Goal: Task Accomplishment & Management: Use online tool/utility

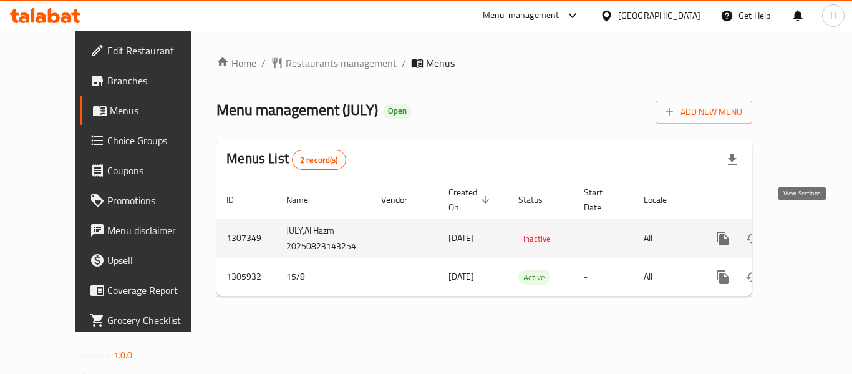
click at [810, 223] on link "enhanced table" at bounding box center [813, 238] width 30 height 30
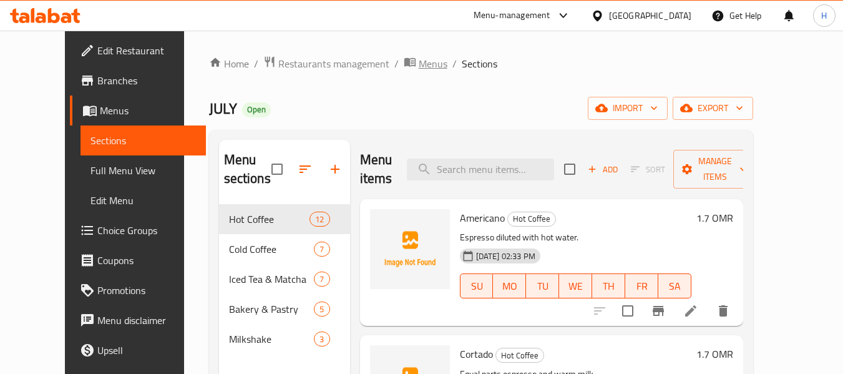
click at [419, 57] on span "Menus" at bounding box center [433, 63] width 29 height 15
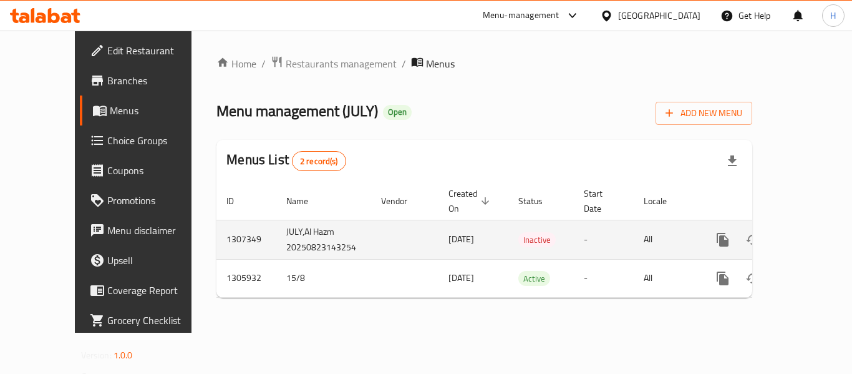
click at [291, 234] on td "JULY,Al Hazm 20250823143254" at bounding box center [323, 239] width 95 height 39
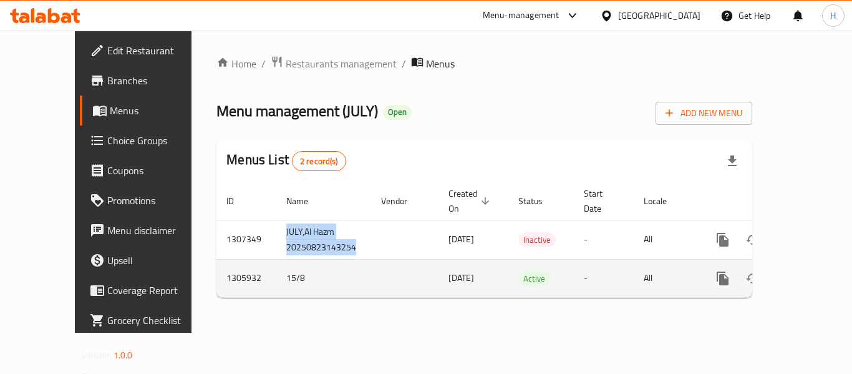
click at [807, 273] on icon "enhanced table" at bounding box center [812, 278] width 11 height 11
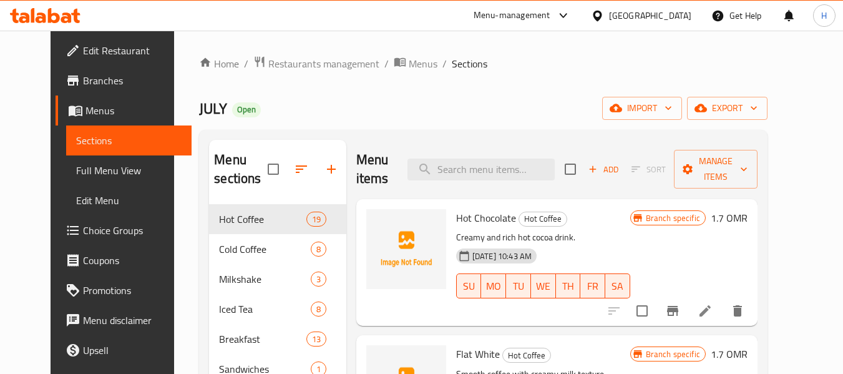
click at [39, 19] on icon at bounding box center [41, 17] width 11 height 11
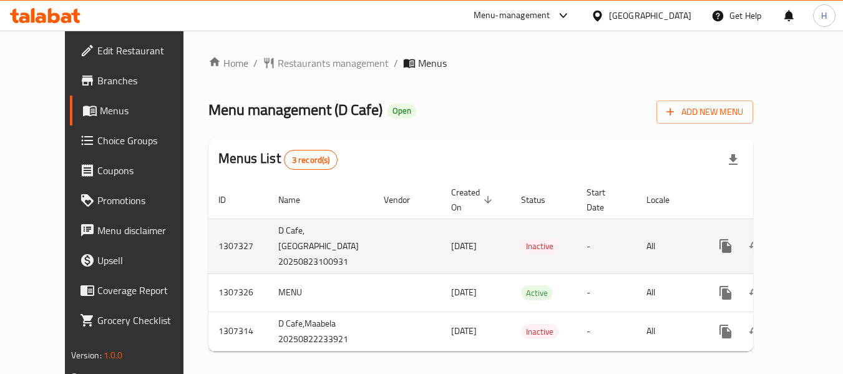
scroll to position [14, 0]
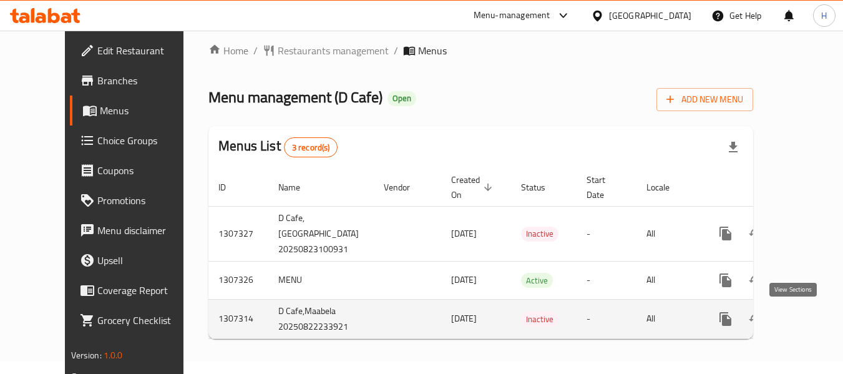
click at [801, 320] on link "enhanced table" at bounding box center [815, 319] width 30 height 30
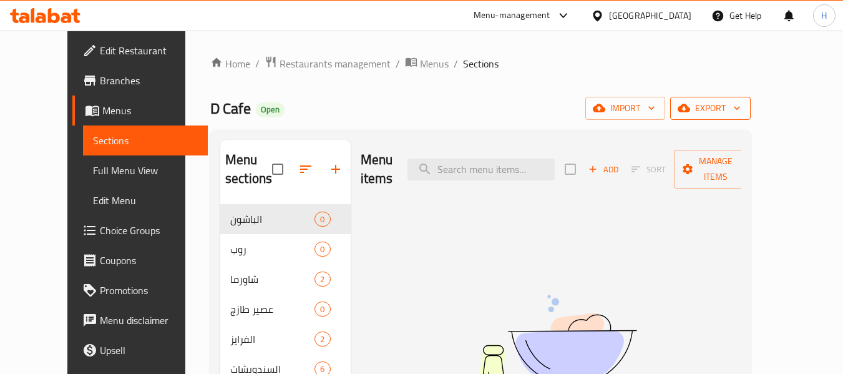
click at [740, 112] on span "export" at bounding box center [710, 108] width 61 height 16
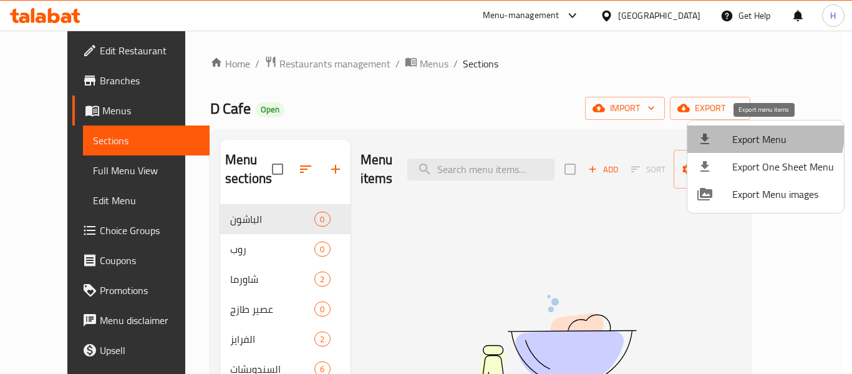
click at [755, 132] on span "Export Menu" at bounding box center [783, 139] width 102 height 15
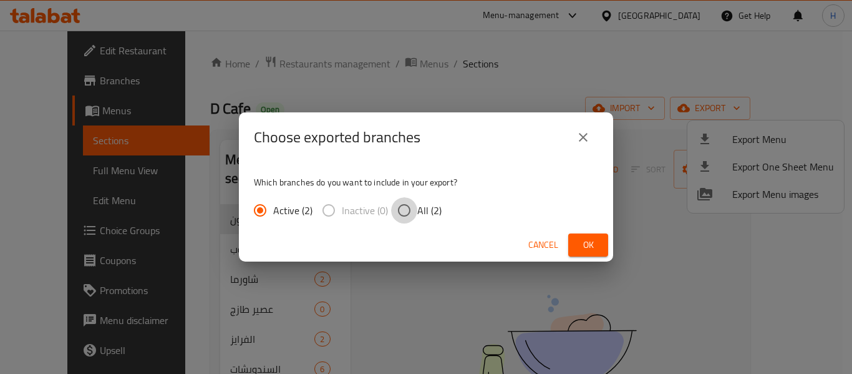
drag, startPoint x: 410, startPoint y: 198, endPoint x: 424, endPoint y: 211, distance: 18.5
click at [410, 199] on input "All (2)" at bounding box center [404, 210] width 26 height 26
radio input "true"
click at [596, 248] on span "Ok" at bounding box center [588, 245] width 20 height 16
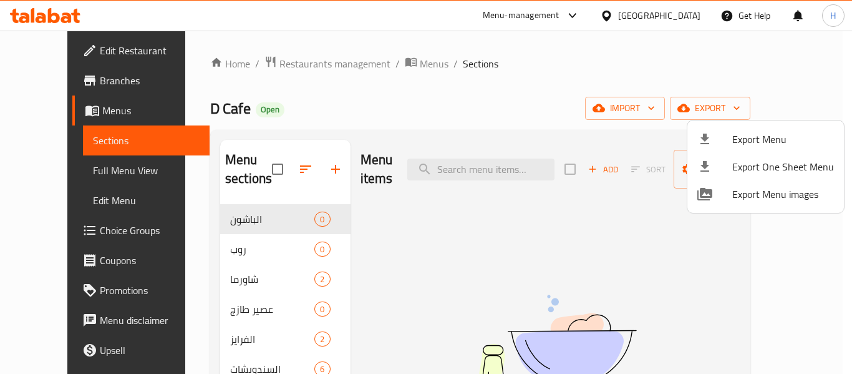
click at [373, 59] on div at bounding box center [426, 187] width 852 height 374
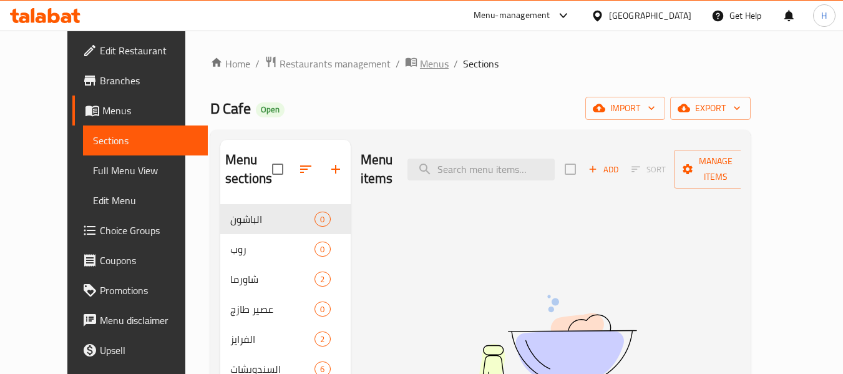
click at [420, 62] on span "Menus" at bounding box center [434, 63] width 29 height 15
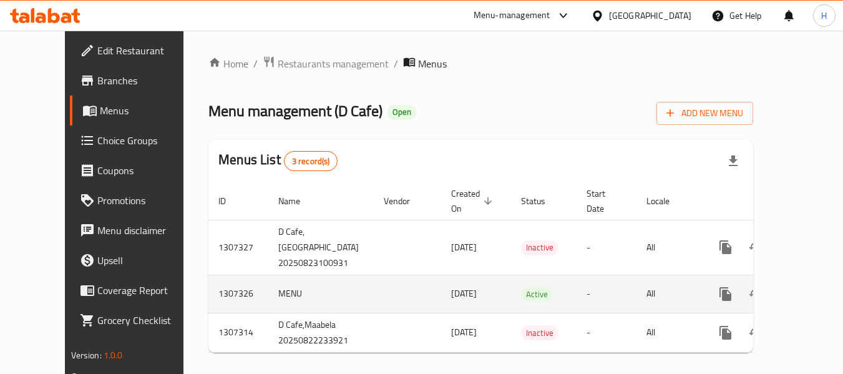
click at [808, 298] on icon "enhanced table" at bounding box center [815, 293] width 15 height 15
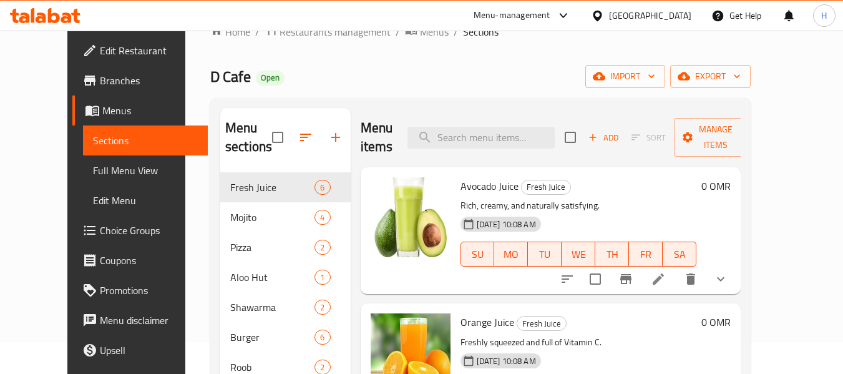
scroll to position [62, 0]
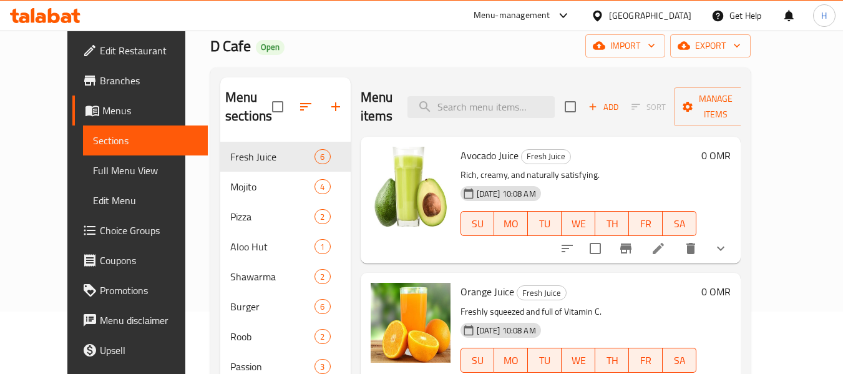
click at [490, 65] on div "Home / Restaurants management / Menus / Sections D Cafe Open import export Menu…" at bounding box center [480, 239] width 540 height 493
click at [102, 107] on span "Menus" at bounding box center [150, 110] width 96 height 15
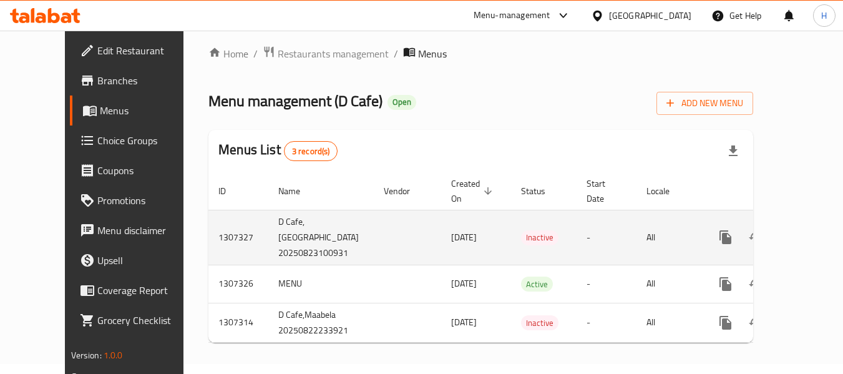
scroll to position [15, 0]
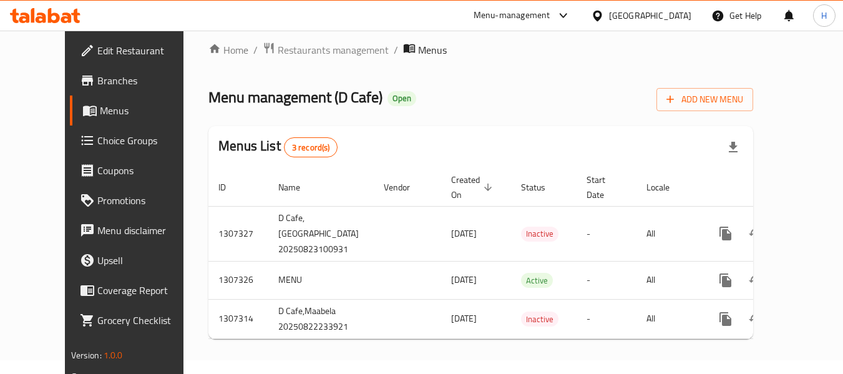
click at [46, 14] on icon at bounding box center [45, 15] width 70 height 15
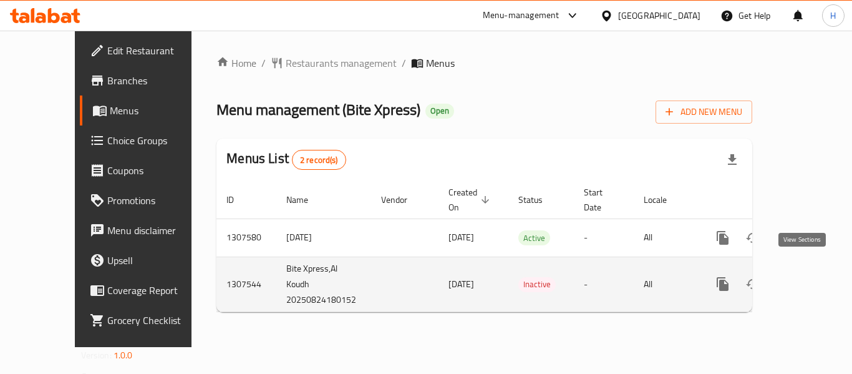
click at [808, 276] on icon "enhanced table" at bounding box center [812, 283] width 15 height 15
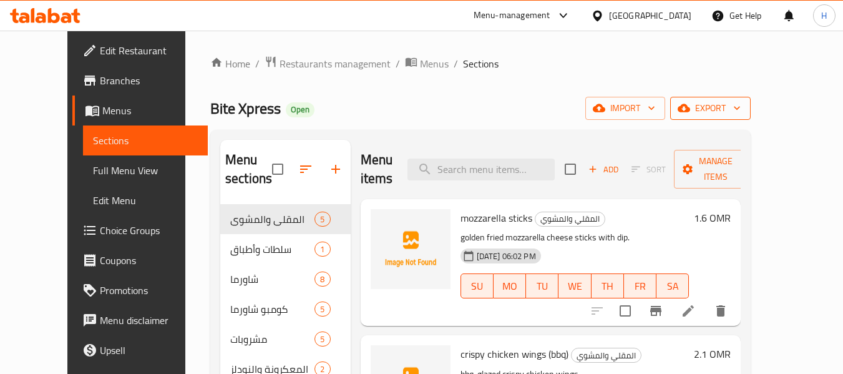
click at [740, 104] on span "export" at bounding box center [710, 108] width 61 height 16
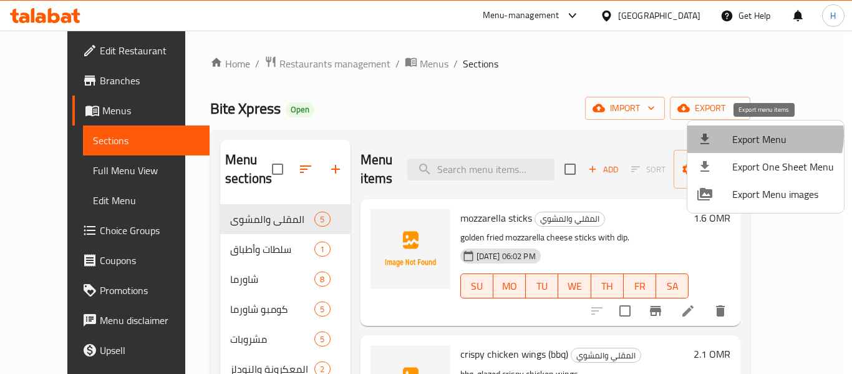
click at [756, 135] on span "Export Menu" at bounding box center [783, 139] width 102 height 15
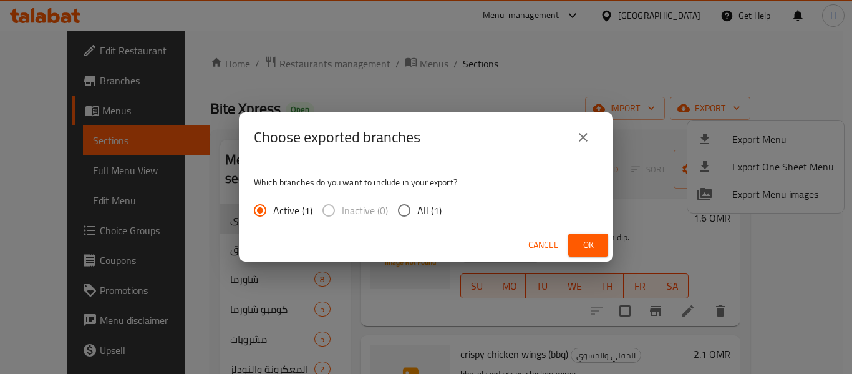
click at [427, 215] on span "All (1)" at bounding box center [429, 210] width 24 height 15
click at [417, 215] on input "All (1)" at bounding box center [404, 210] width 26 height 26
radio input "true"
click at [589, 242] on span "Ok" at bounding box center [588, 245] width 20 height 16
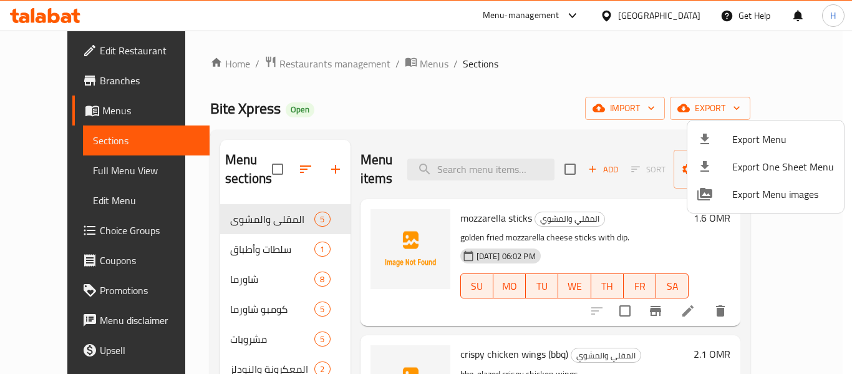
click at [372, 65] on div at bounding box center [426, 187] width 852 height 374
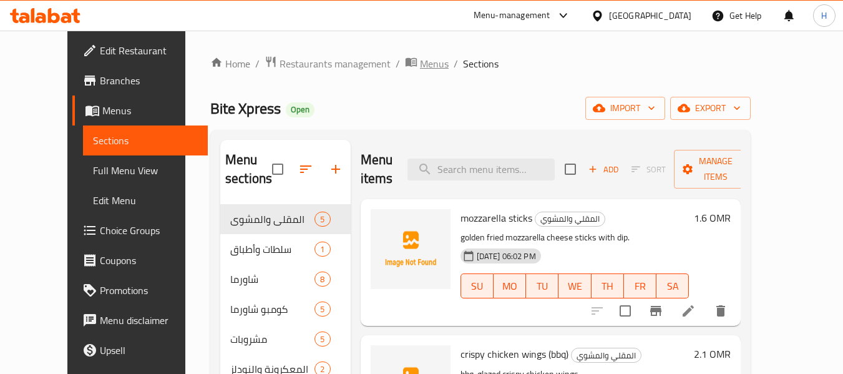
click at [420, 63] on span "Menus" at bounding box center [434, 63] width 29 height 15
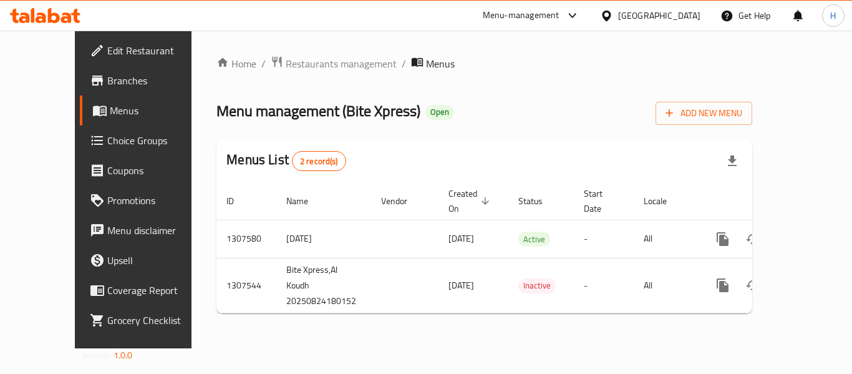
click at [80, 21] on icon at bounding box center [75, 16] width 9 height 14
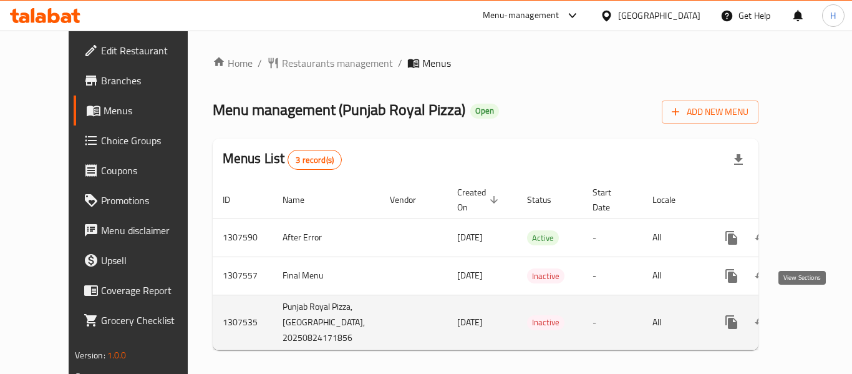
click at [814, 314] on icon "enhanced table" at bounding box center [821, 321] width 15 height 15
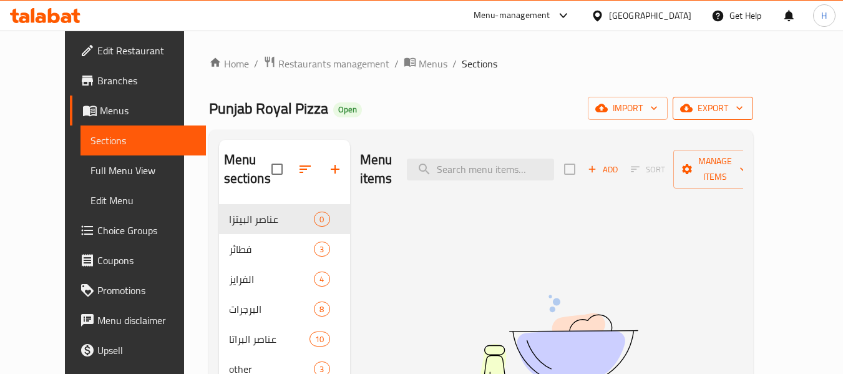
click at [743, 104] on span "export" at bounding box center [712, 108] width 61 height 16
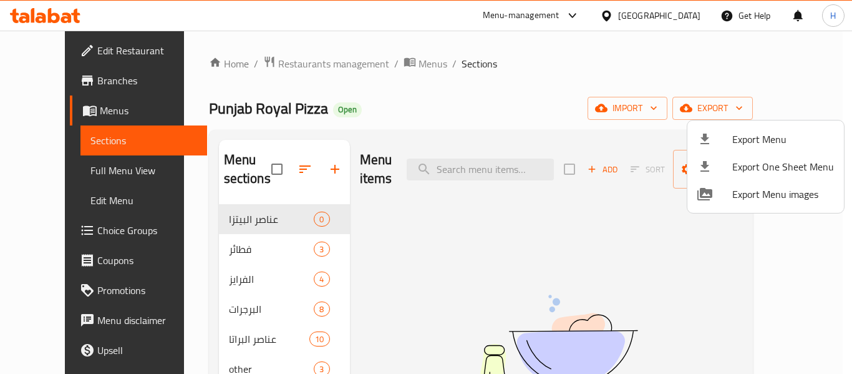
click at [776, 132] on span "Export Menu" at bounding box center [783, 139] width 102 height 15
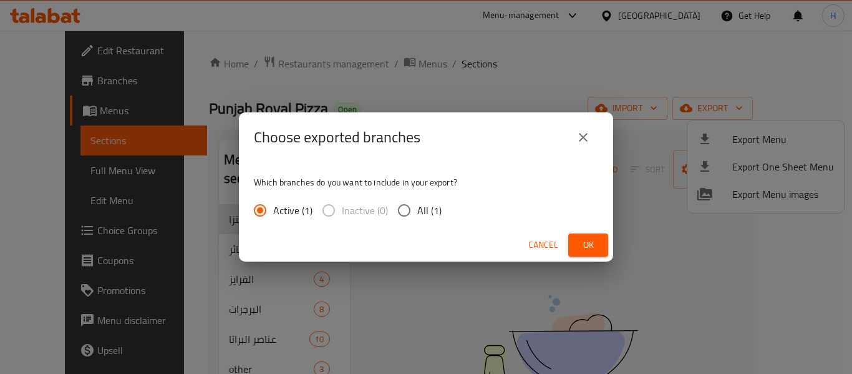
click at [402, 208] on input "All (1)" at bounding box center [404, 210] width 26 height 26
radio input "true"
click at [586, 240] on span "Ok" at bounding box center [588, 245] width 20 height 16
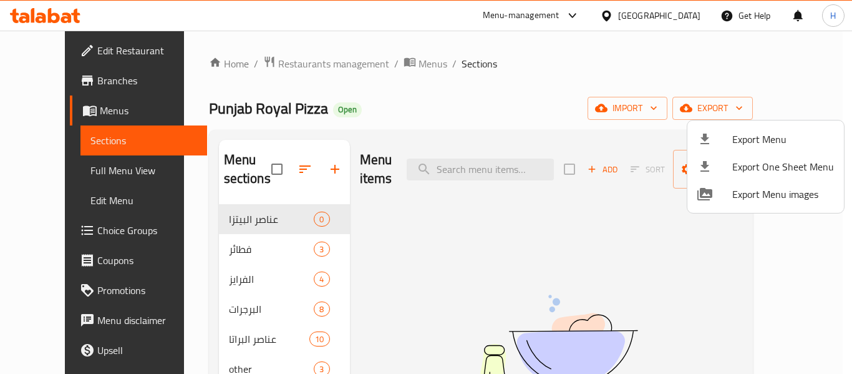
click at [448, 204] on div at bounding box center [426, 187] width 852 height 374
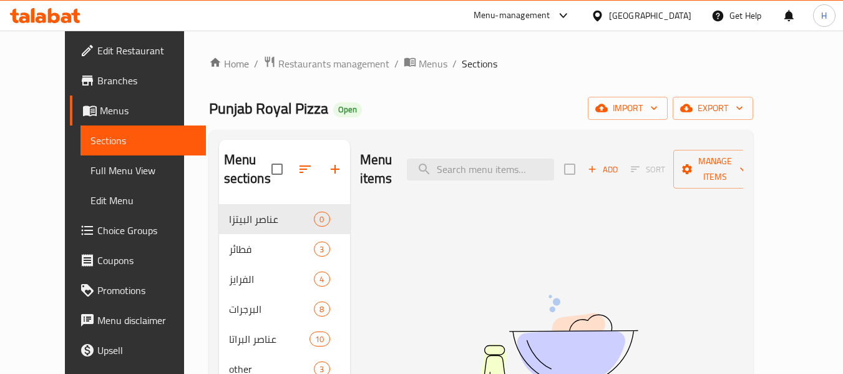
click at [67, 9] on icon at bounding box center [45, 15] width 70 height 15
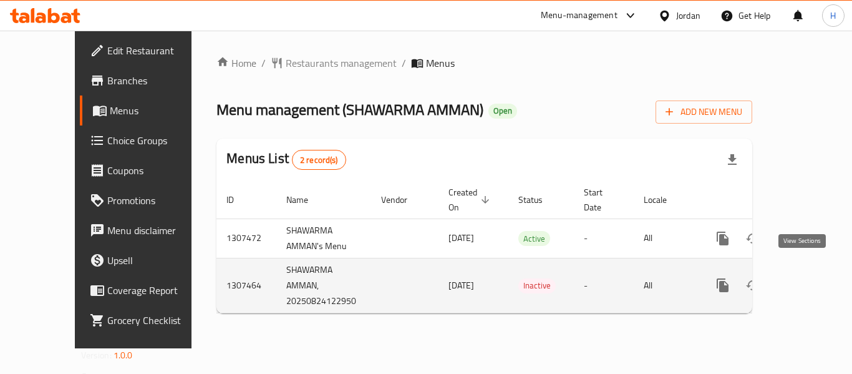
click at [808, 278] on icon "enhanced table" at bounding box center [812, 285] width 15 height 15
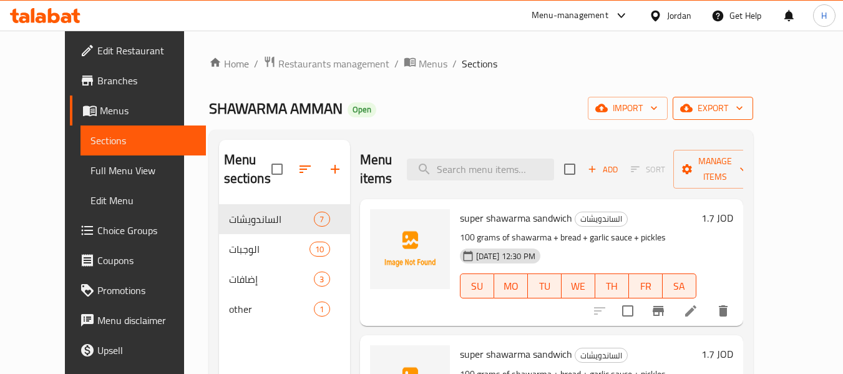
click at [743, 109] on span "export" at bounding box center [712, 108] width 61 height 16
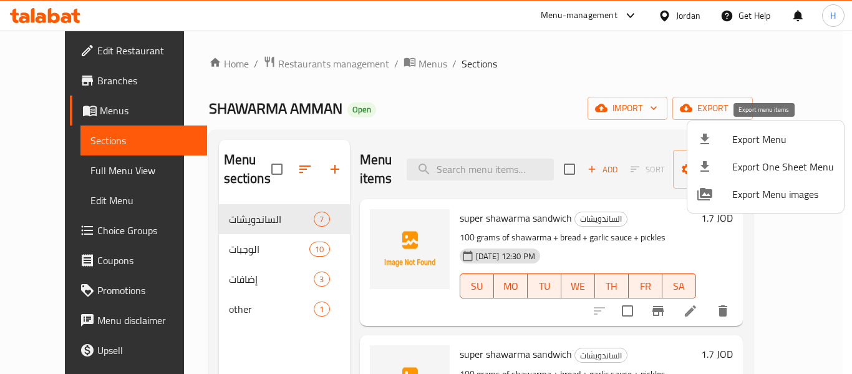
click at [741, 129] on li "Export Menu" at bounding box center [765, 138] width 157 height 27
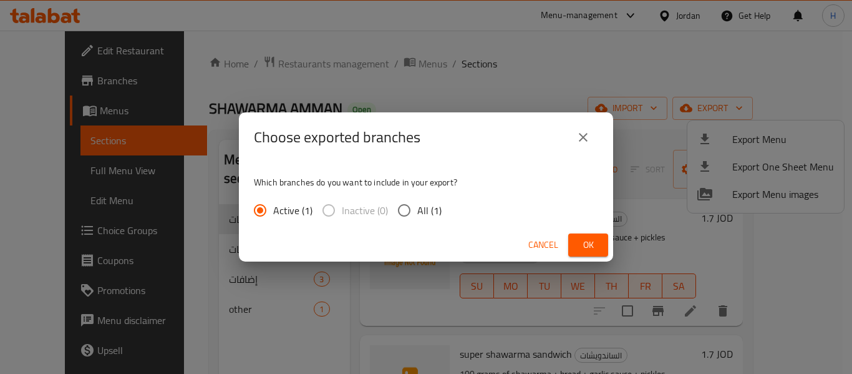
click at [426, 205] on span "All (1)" at bounding box center [429, 210] width 24 height 15
click at [417, 205] on input "All (1)" at bounding box center [404, 210] width 26 height 26
radio input "true"
click at [598, 241] on button "Ok" at bounding box center [588, 244] width 40 height 23
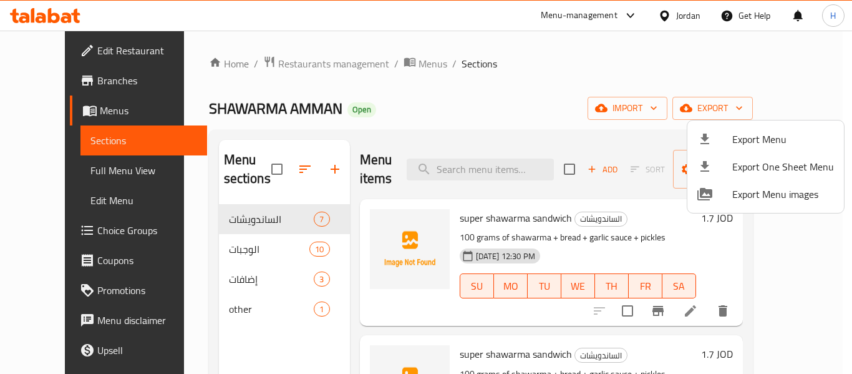
click at [380, 60] on div at bounding box center [426, 187] width 852 height 374
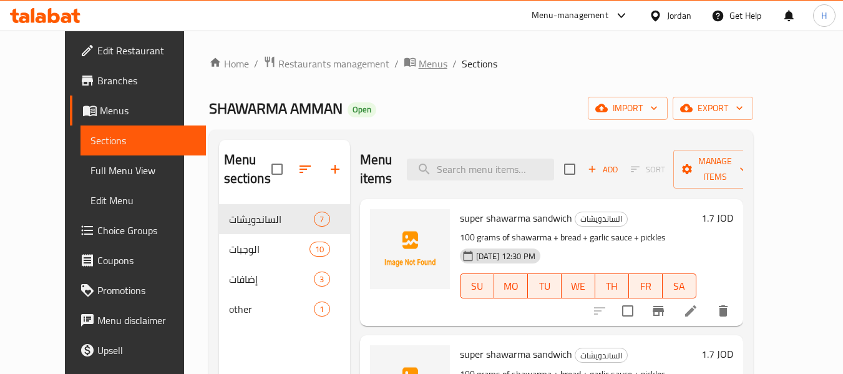
click at [419, 60] on span "Menus" at bounding box center [433, 63] width 29 height 15
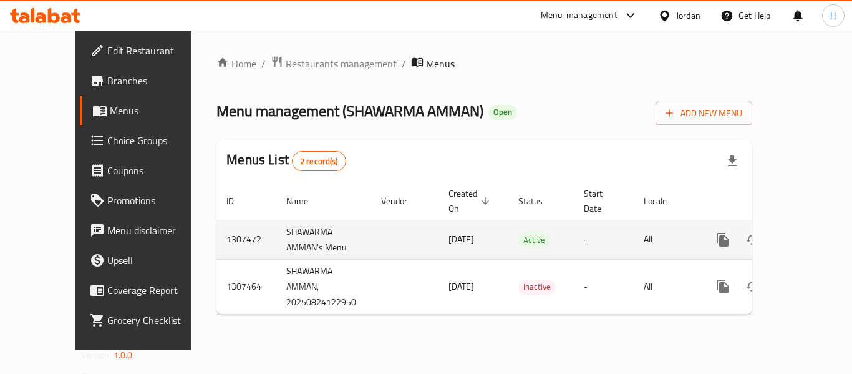
click at [813, 233] on link "enhanced table" at bounding box center [813, 240] width 30 height 30
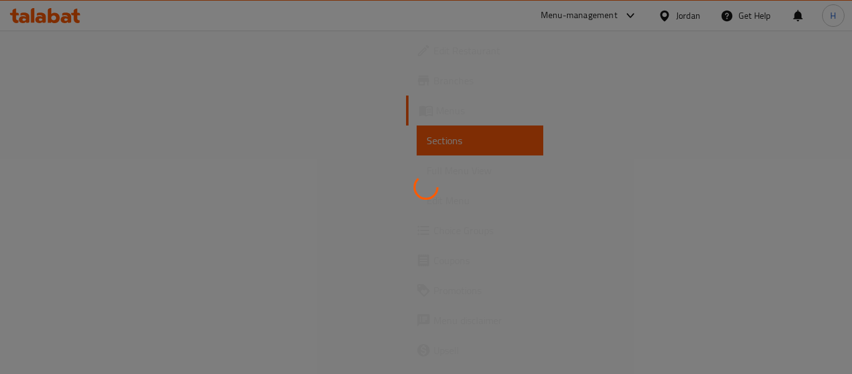
click at [220, 145] on div at bounding box center [426, 187] width 852 height 374
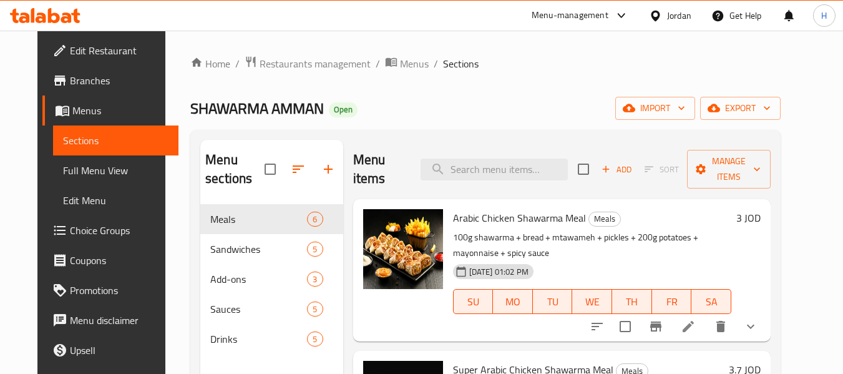
click at [61, 17] on icon at bounding box center [45, 15] width 70 height 15
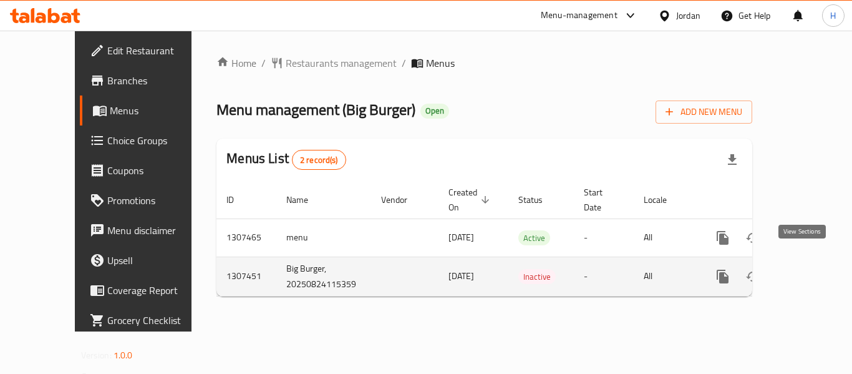
click at [805, 269] on icon "enhanced table" at bounding box center [812, 276] width 15 height 15
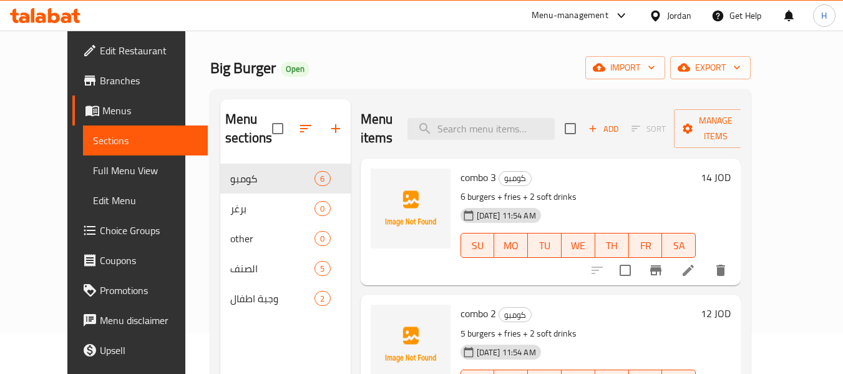
scroll to position [62, 0]
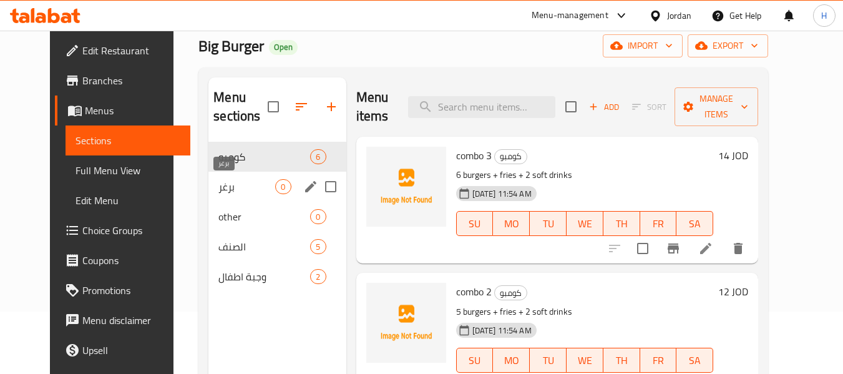
click at [218, 188] on span "برغر" at bounding box center [246, 186] width 57 height 15
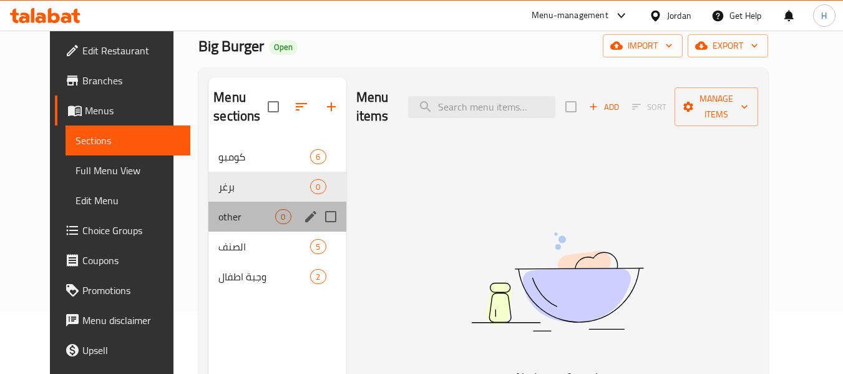
click at [208, 205] on div "other 0" at bounding box center [276, 216] width 137 height 30
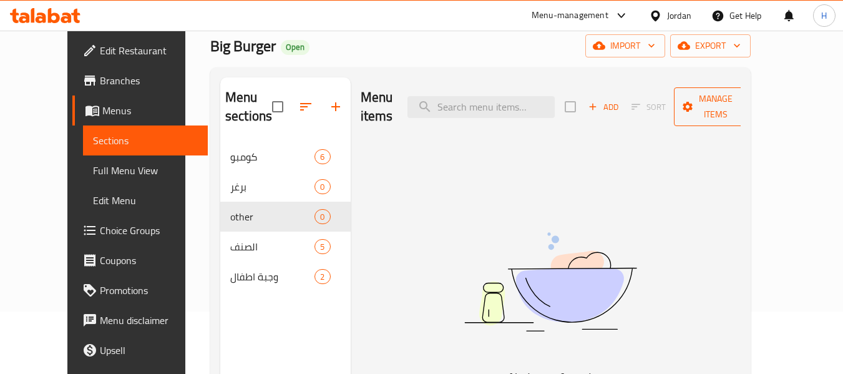
click at [747, 91] on span "Manage items" at bounding box center [716, 106] width 64 height 31
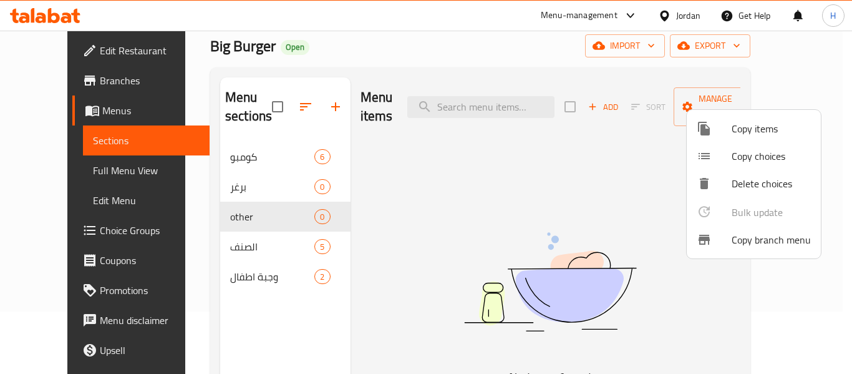
click at [779, 52] on div at bounding box center [426, 187] width 852 height 374
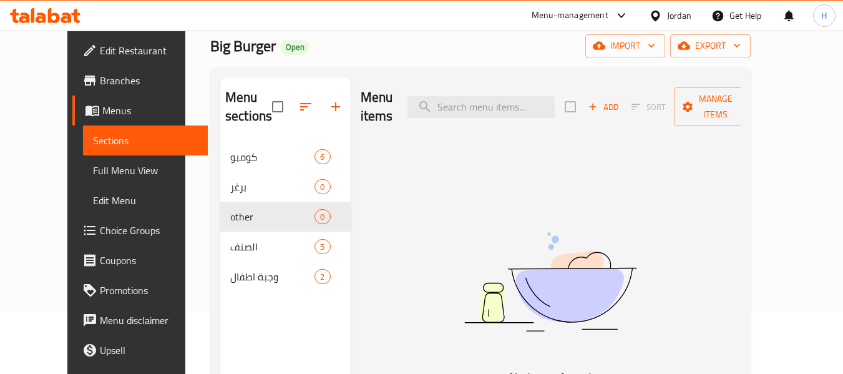
click at [740, 52] on span "export" at bounding box center [710, 46] width 61 height 16
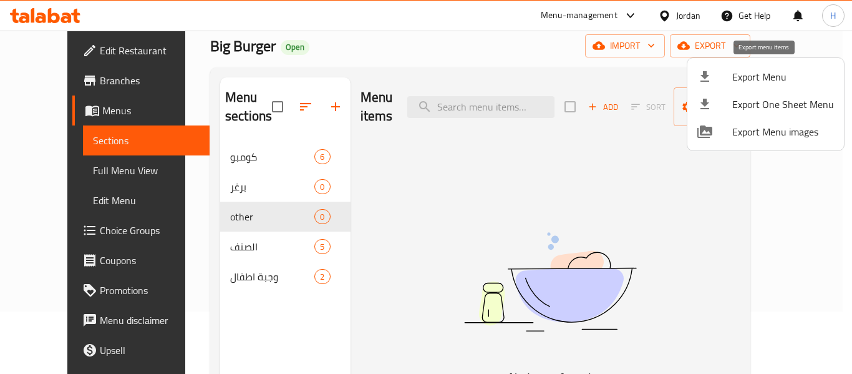
click at [762, 84] on span "Export Menu" at bounding box center [783, 76] width 102 height 15
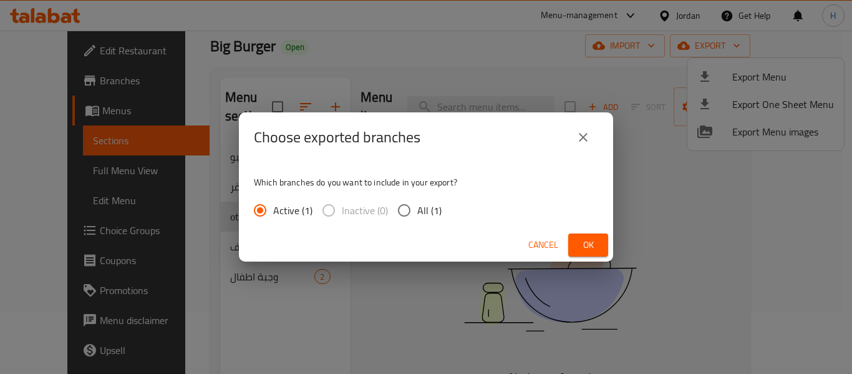
click at [439, 204] on span "All (1)" at bounding box center [429, 210] width 24 height 15
click at [417, 204] on input "All (1)" at bounding box center [404, 210] width 26 height 26
radio input "true"
click at [591, 243] on span "Ok" at bounding box center [588, 245] width 20 height 16
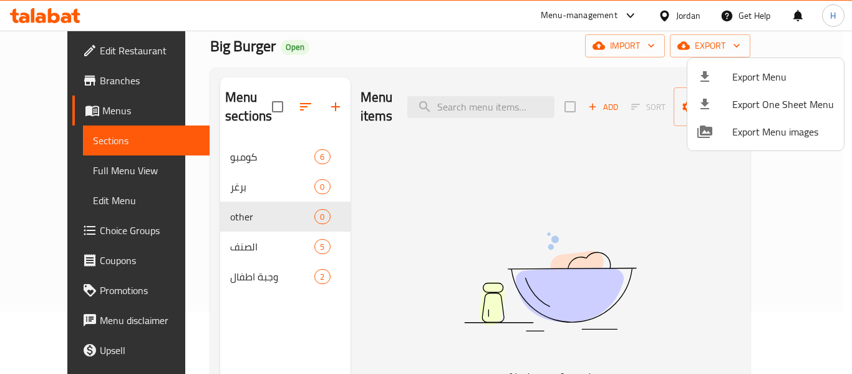
click at [68, 0] on div at bounding box center [426, 187] width 852 height 374
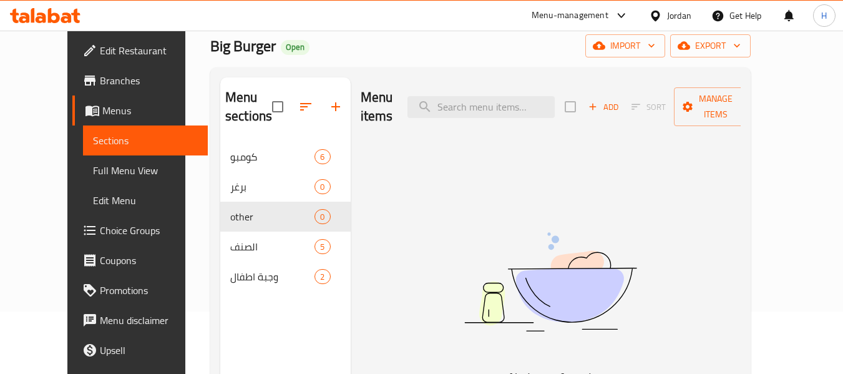
click at [71, 11] on icon at bounding box center [45, 15] width 70 height 15
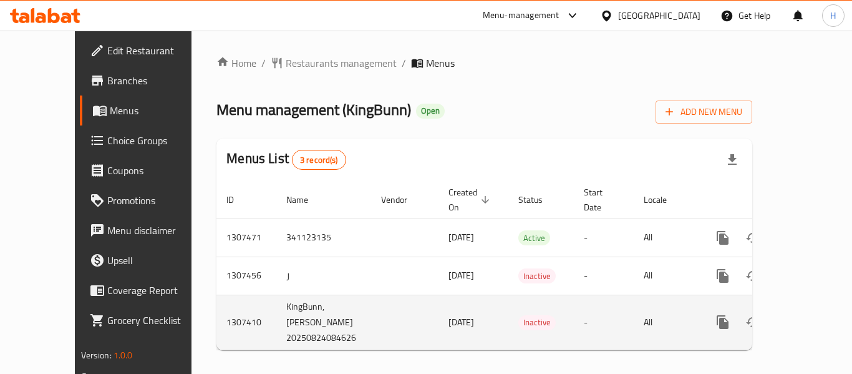
click at [798, 307] on link "enhanced table" at bounding box center [813, 322] width 30 height 30
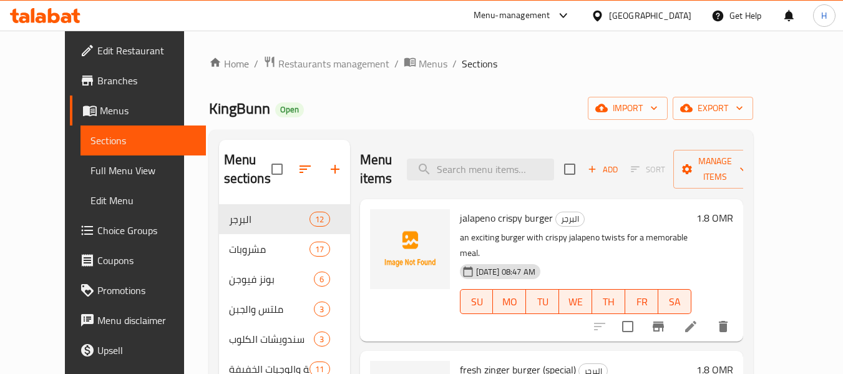
click at [753, 127] on div "Home / Restaurants management / Menus / Sections KingBunn Open import export Me…" at bounding box center [481, 290] width 544 height 468
click at [743, 105] on span "export" at bounding box center [712, 108] width 61 height 16
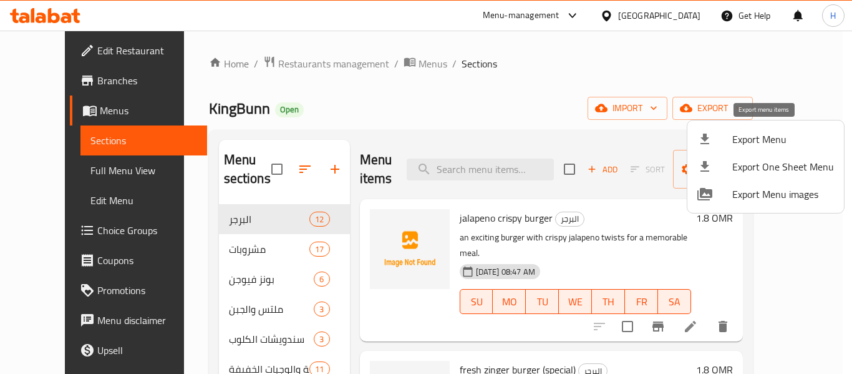
click at [739, 133] on span "Export Menu" at bounding box center [783, 139] width 102 height 15
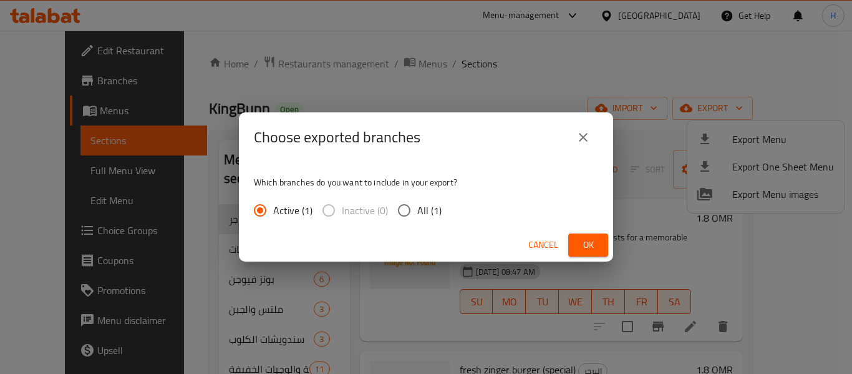
drag, startPoint x: 430, startPoint y: 212, endPoint x: 468, endPoint y: 229, distance: 41.6
click at [430, 213] on span "All (1)" at bounding box center [429, 210] width 24 height 15
click at [435, 211] on span "All (1)" at bounding box center [429, 210] width 24 height 15
click at [417, 211] on input "All (1)" at bounding box center [404, 210] width 26 height 26
radio input "true"
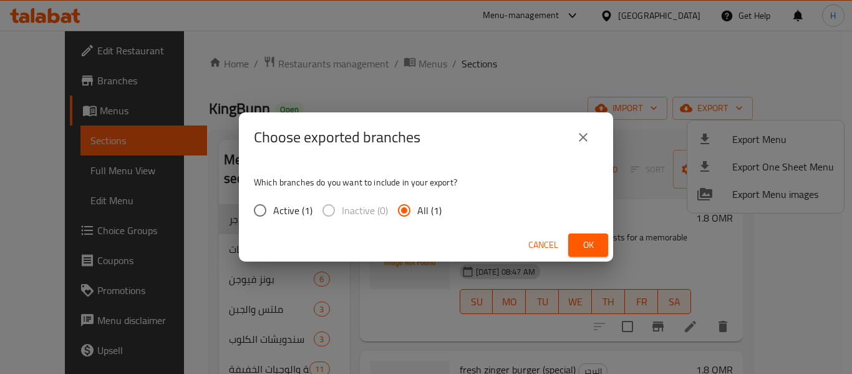
click at [588, 248] on span "Ok" at bounding box center [588, 245] width 20 height 16
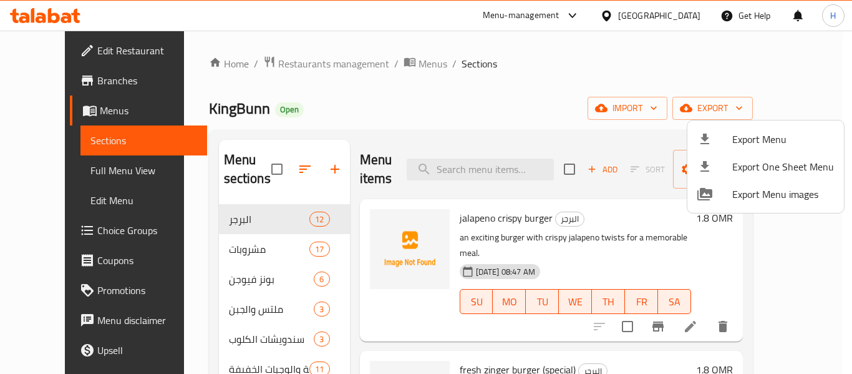
click at [677, 14] on div at bounding box center [426, 187] width 852 height 374
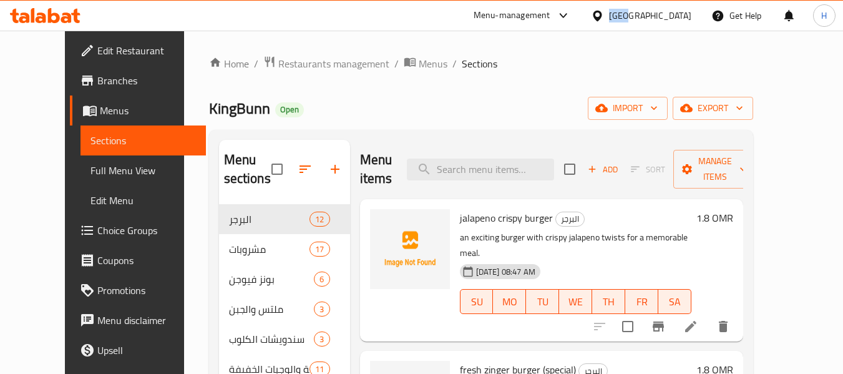
click at [677, 14] on div "Oman" at bounding box center [650, 16] width 82 height 14
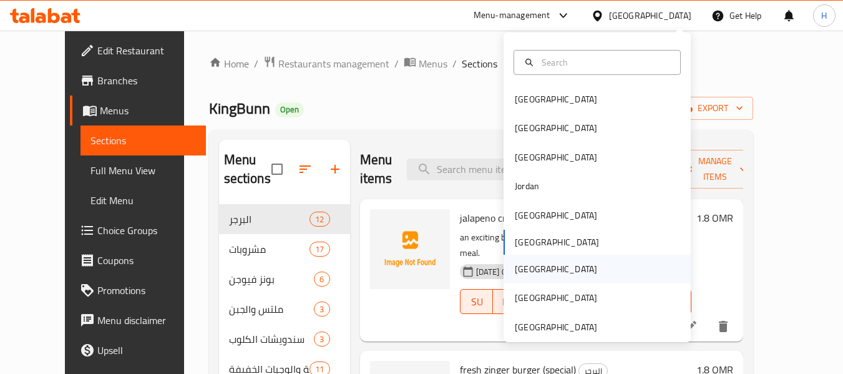
click at [549, 273] on div "[GEOGRAPHIC_DATA]" at bounding box center [596, 268] width 187 height 29
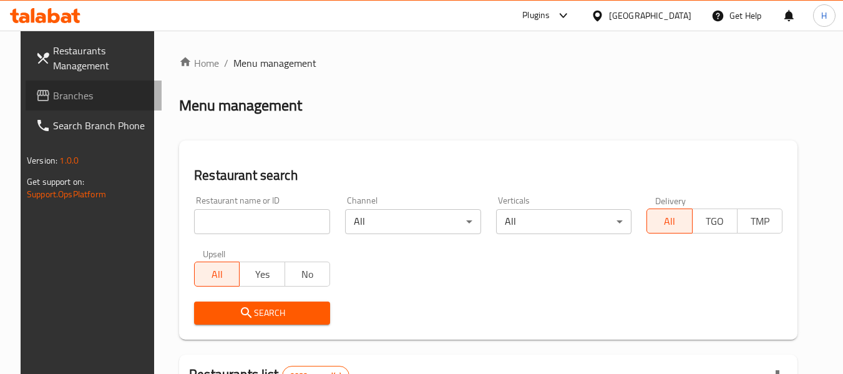
click at [85, 91] on span "Branches" at bounding box center [102, 95] width 99 height 15
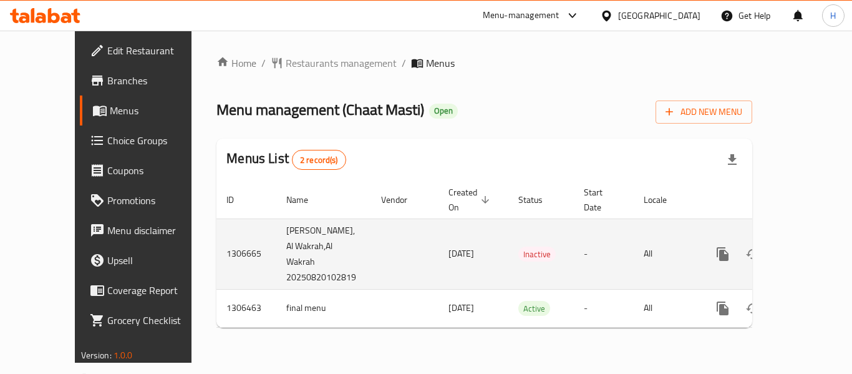
click at [805, 246] on icon "enhanced table" at bounding box center [812, 253] width 15 height 15
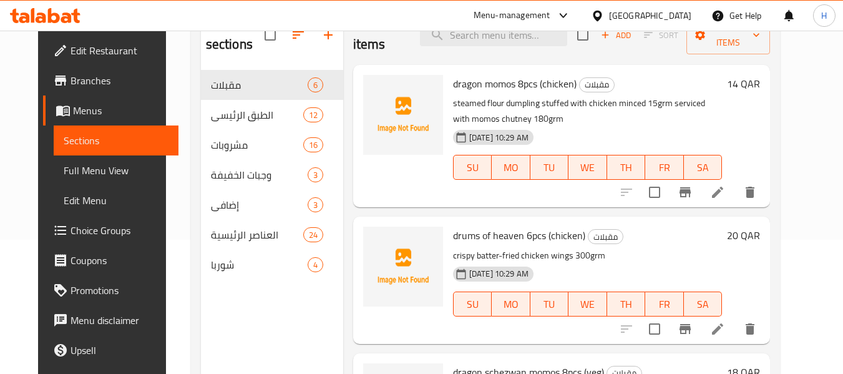
scroll to position [112, 0]
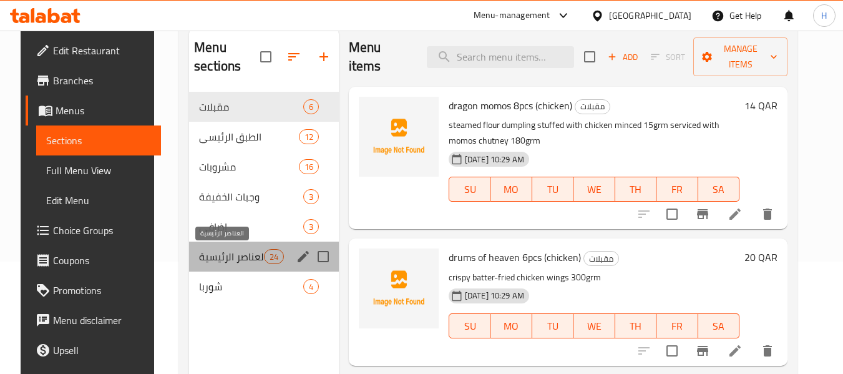
click at [216, 257] on span "العناصر الرئيسية" at bounding box center [231, 256] width 64 height 15
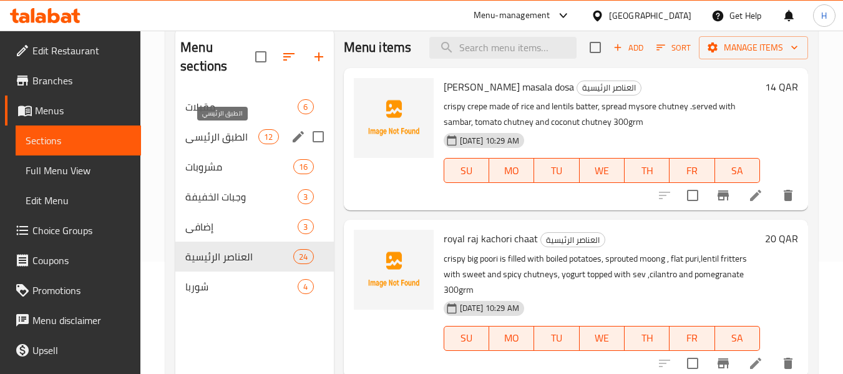
scroll to position [50, 0]
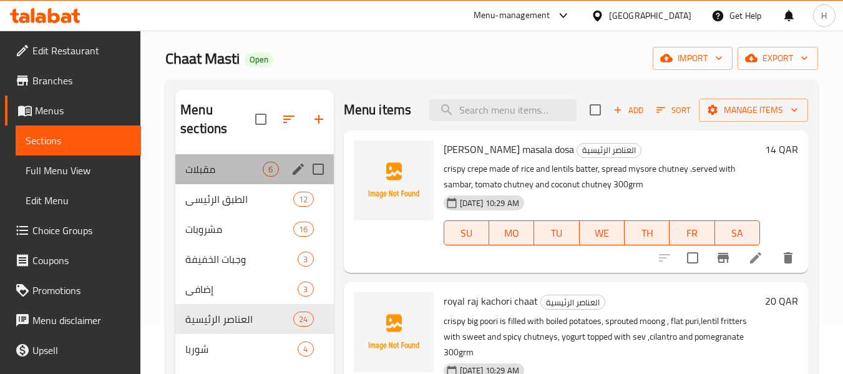
click at [248, 181] on div "مقبلات 6" at bounding box center [254, 169] width 158 height 30
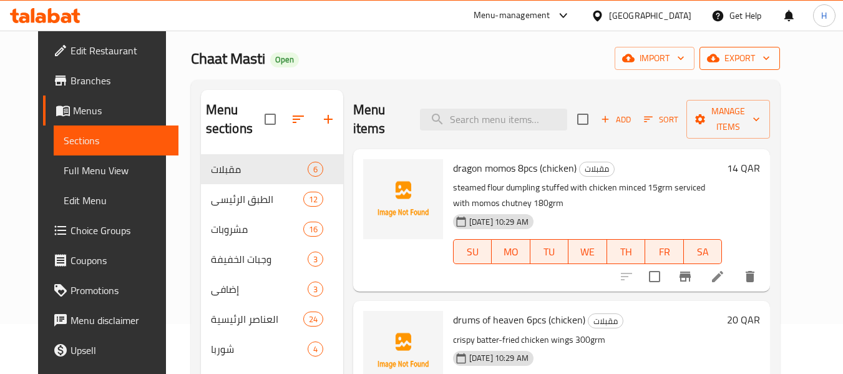
click at [770, 61] on span "export" at bounding box center [739, 59] width 61 height 16
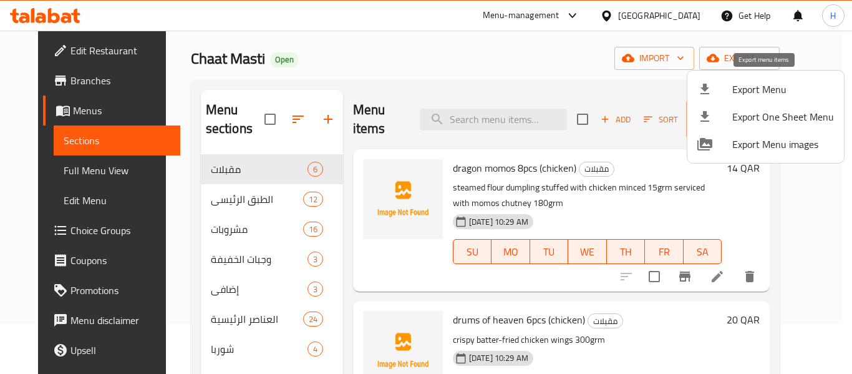
click at [779, 95] on span "Export Menu" at bounding box center [783, 89] width 102 height 15
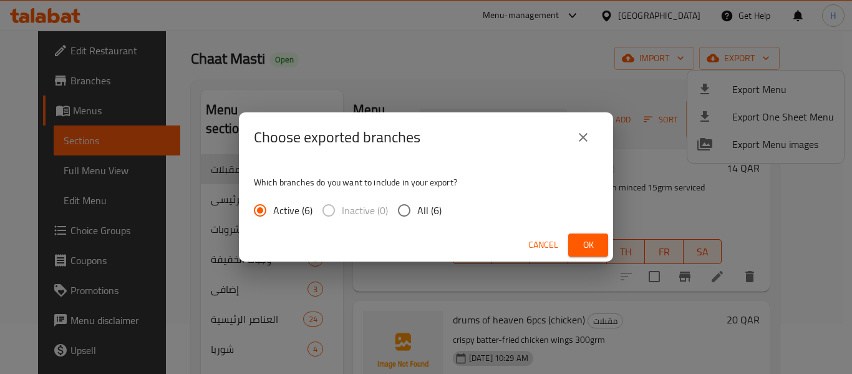
click at [424, 216] on span "All (6)" at bounding box center [429, 210] width 24 height 15
click at [417, 216] on input "All (6)" at bounding box center [404, 210] width 26 height 26
radio input "true"
click at [578, 240] on span "Ok" at bounding box center [588, 245] width 20 height 16
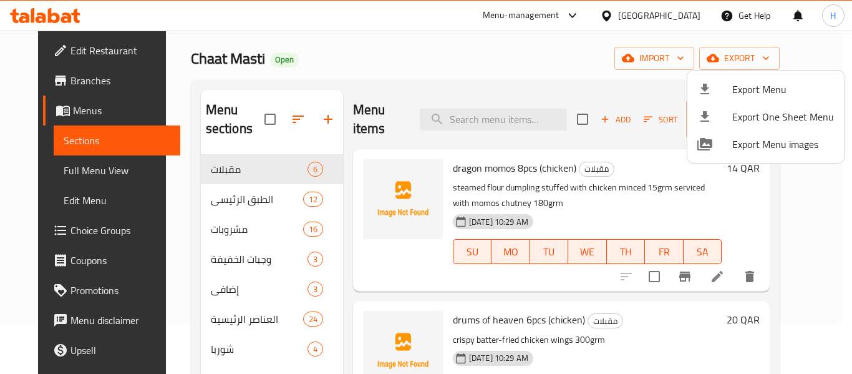
click at [395, 71] on div at bounding box center [426, 187] width 852 height 374
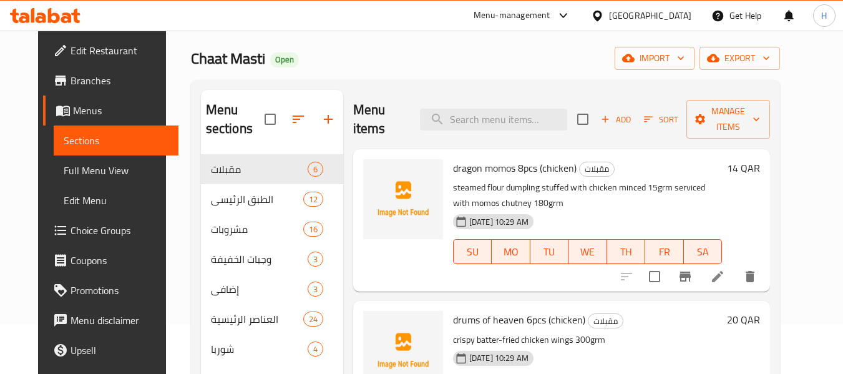
click at [68, 138] on span "Sections" at bounding box center [116, 140] width 105 height 15
click at [77, 119] on link "Menus" at bounding box center [111, 110] width 136 height 30
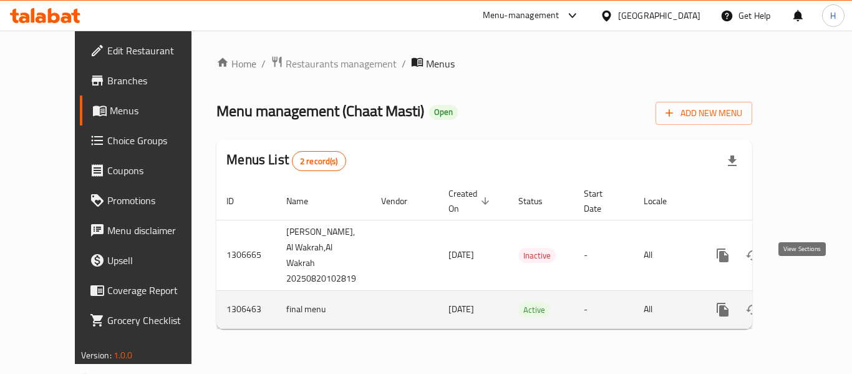
click at [805, 302] on icon "enhanced table" at bounding box center [812, 309] width 15 height 15
